Goal: Entertainment & Leisure: Consume media (video, audio)

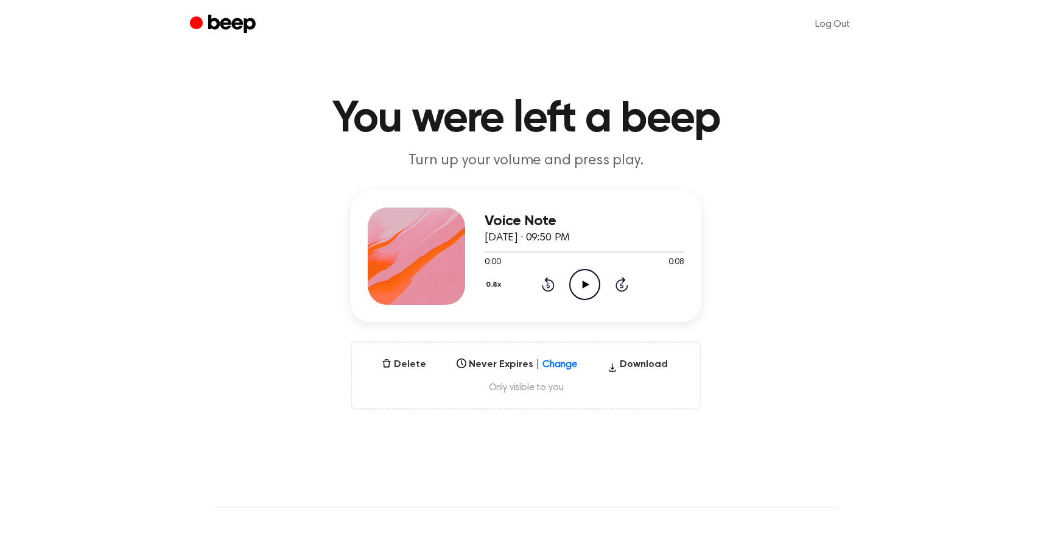
click at [589, 276] on icon "Play Audio" at bounding box center [584, 284] width 31 height 31
click at [578, 282] on icon "Pause Audio" at bounding box center [584, 284] width 31 height 31
click at [587, 281] on icon "Play Audio" at bounding box center [584, 284] width 31 height 31
click at [575, 250] on div at bounding box center [585, 252] width 200 height 10
click at [571, 250] on div at bounding box center [585, 252] width 200 height 10
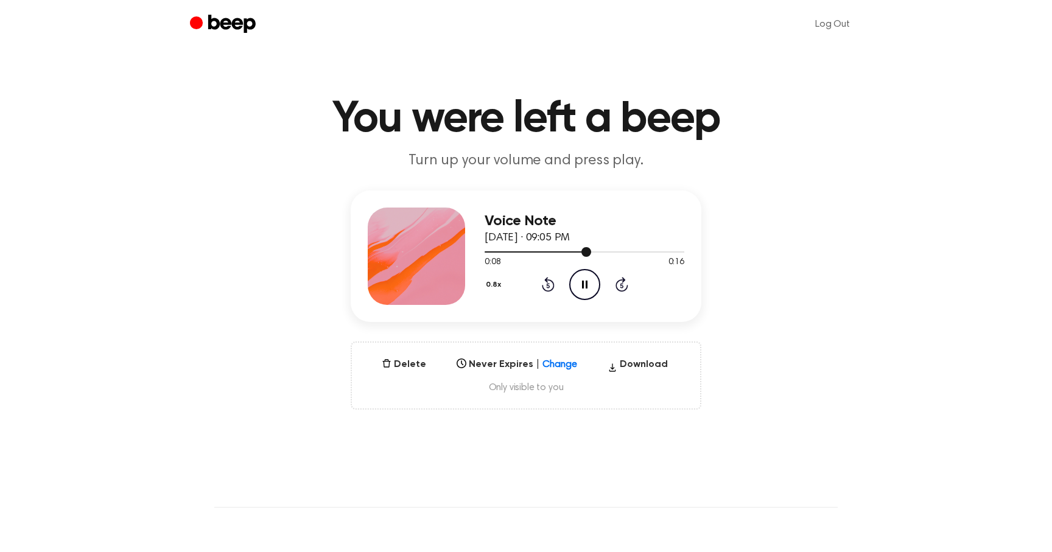
click at [565, 251] on div at bounding box center [538, 251] width 107 height 1
click at [581, 279] on icon "Pause Audio" at bounding box center [584, 284] width 31 height 31
click at [574, 254] on span at bounding box center [576, 252] width 10 height 10
click at [580, 282] on icon "Play Audio" at bounding box center [584, 284] width 31 height 31
click at [564, 251] on div at bounding box center [541, 251] width 113 height 1
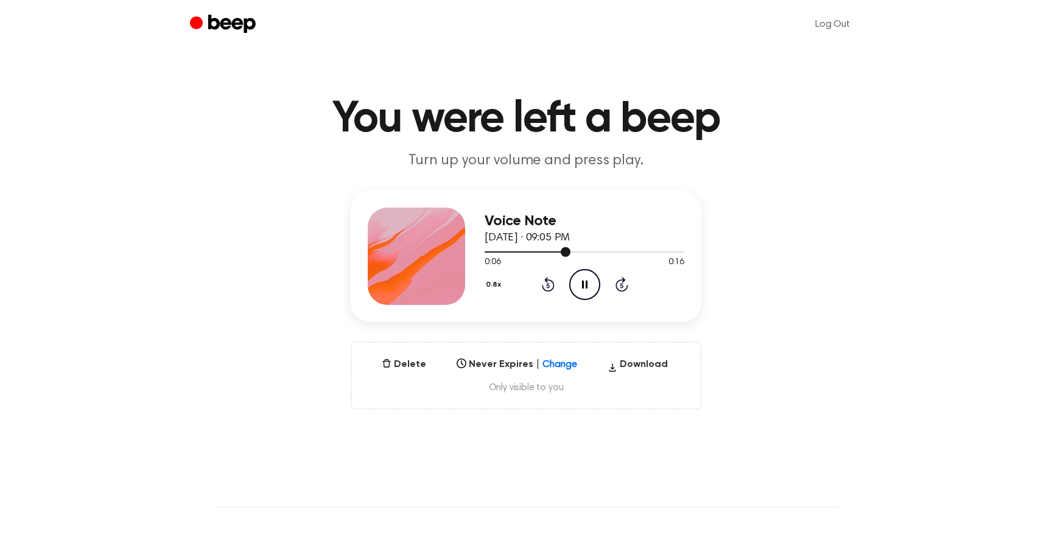
click at [559, 252] on div at bounding box center [585, 252] width 200 height 10
click at [585, 281] on icon "Pause Audio" at bounding box center [584, 284] width 31 height 31
click at [587, 260] on div "0:00 0:11" at bounding box center [585, 262] width 200 height 13
click at [587, 284] on icon at bounding box center [585, 285] width 7 height 8
click at [579, 271] on icon "Pause Audio" at bounding box center [584, 284] width 31 height 31
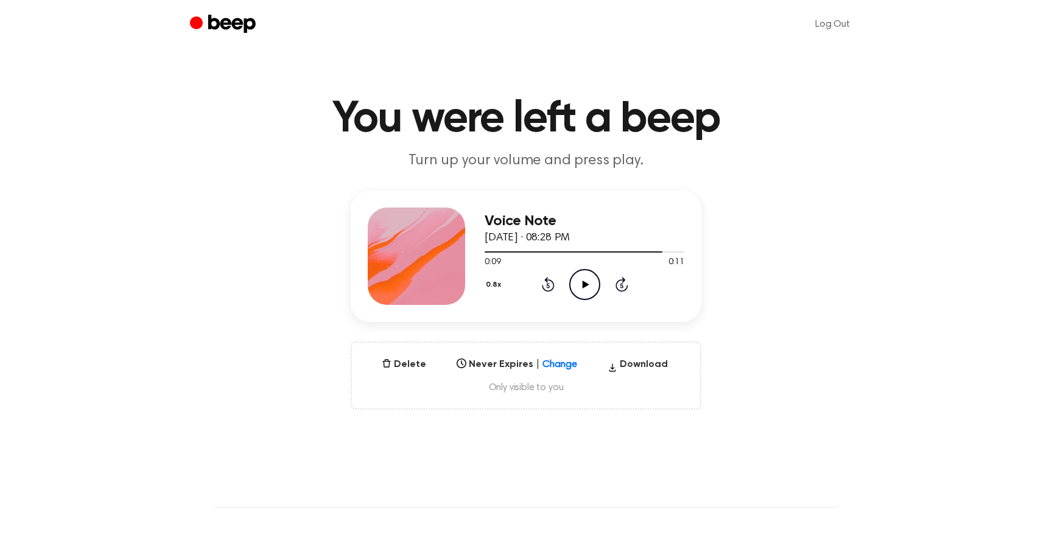
click at [579, 271] on icon "Play Audio" at bounding box center [584, 284] width 31 height 31
click at [502, 251] on div at bounding box center [576, 251] width 183 height 1
click at [584, 280] on icon "Pause Audio" at bounding box center [584, 284] width 31 height 31
